Goal: Transaction & Acquisition: Purchase product/service

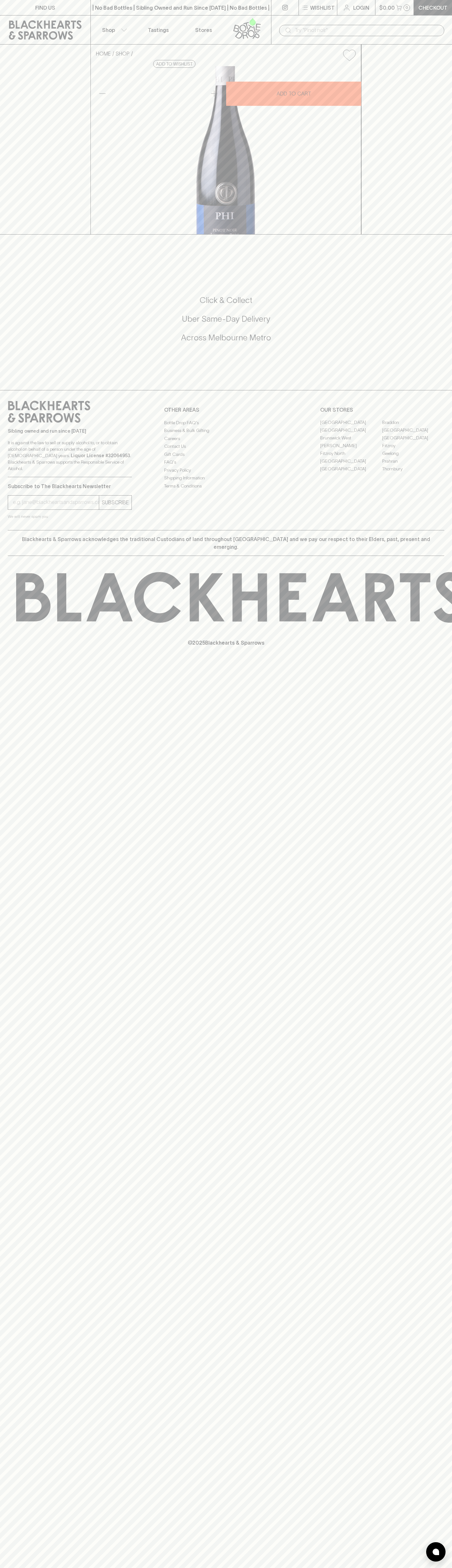
click at [345, 16] on div "​" at bounding box center [361, 30] width 181 height 29
click at [450, 154] on div "HOME SHOP PHI [GEOGRAPHIC_DATA] Pinot Noir 2023 $43.00 Add to wishlist 10% disc…" at bounding box center [226, 139] width 452 height 190
click at [102, 1567] on html "FIND US | No Bad Bottles | Sibling Owned and Run Since [DATE] | No Bad Bottles …" at bounding box center [226, 784] width 452 height 1568
click at [24, 999] on div "FIND US | No Bad Bottles | Sibling Owned and Run Since [DATE] | No Bad Bottles …" at bounding box center [226, 784] width 452 height 1568
